Goal: Transaction & Acquisition: Download file/media

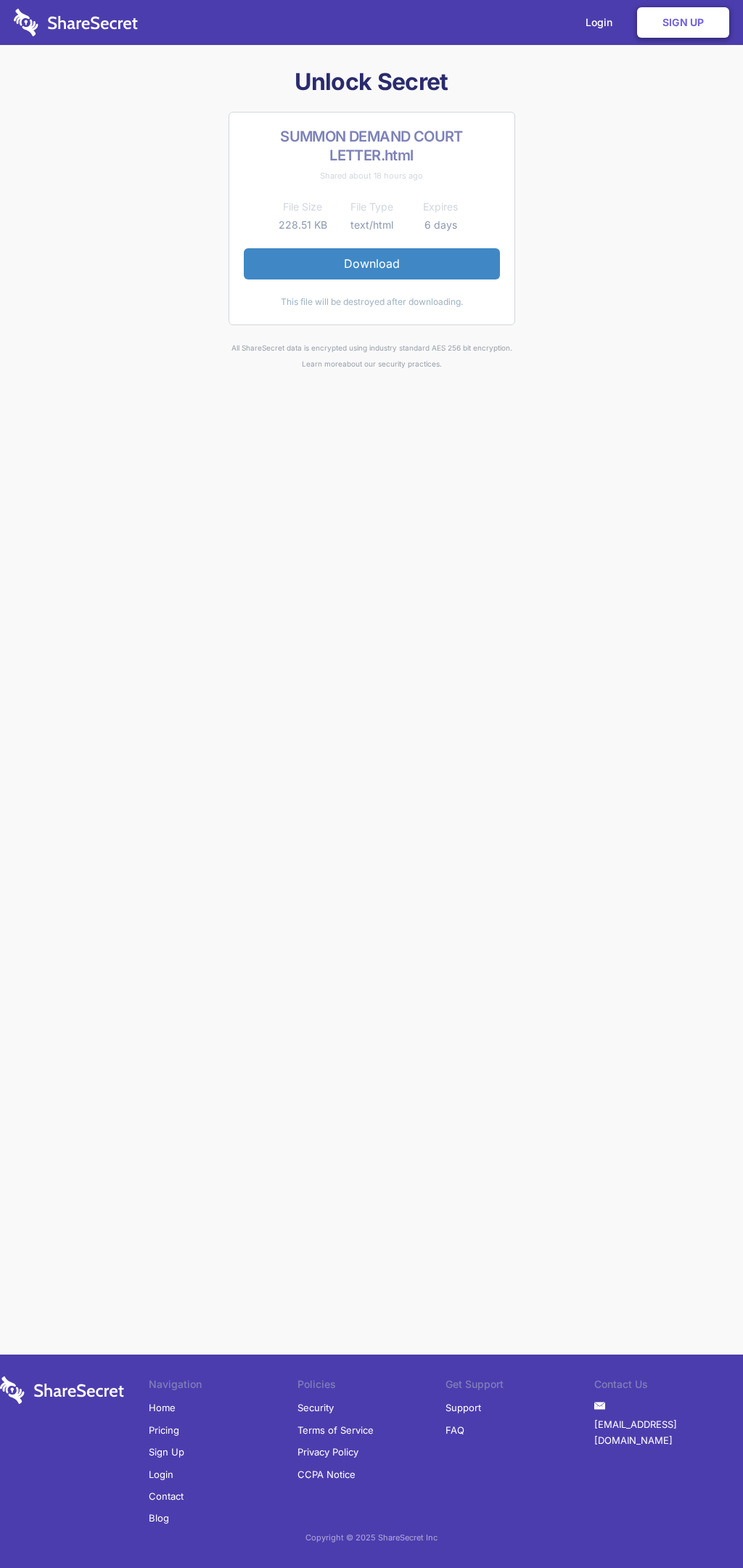
click at [372, 263] on link "Download" at bounding box center [371, 263] width 256 height 30
